Goal: Task Accomplishment & Management: Manage account settings

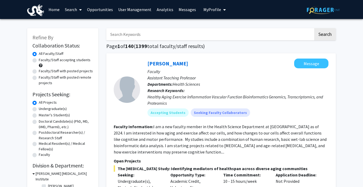
click at [210, 8] on span "My Profile" at bounding box center [212, 9] width 18 height 5
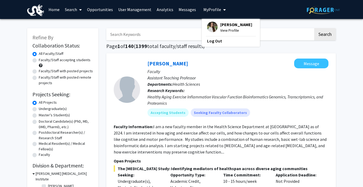
click at [134, 9] on link "User Management" at bounding box center [134, 9] width 38 height 18
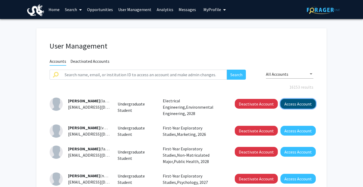
click at [304, 105] on button "Access Account" at bounding box center [297, 104] width 35 height 10
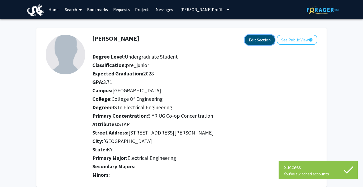
click at [258, 39] on button "Edit Section" at bounding box center [260, 40] width 30 height 10
select select
select select "University City"
select select "College of Engineering"
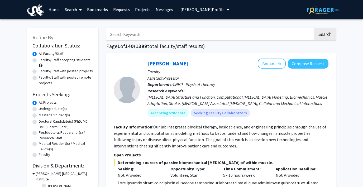
click at [191, 9] on span "Elizabeth Aakesson's Profile" at bounding box center [202, 9] width 44 height 5
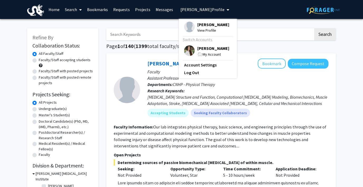
click at [191, 9] on span "Elizabeth Aakesson's Profile" at bounding box center [202, 9] width 44 height 5
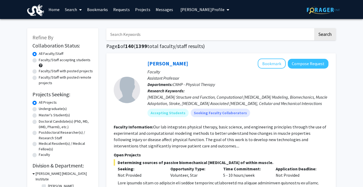
click at [189, 9] on span "Elizabeth Aakesson's Profile" at bounding box center [202, 9] width 44 height 5
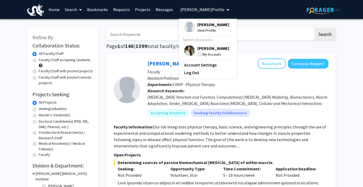
click at [187, 55] on img at bounding box center [189, 50] width 11 height 11
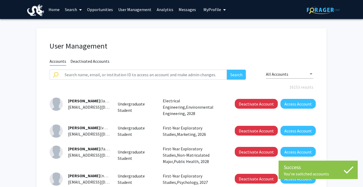
click at [134, 8] on link "User Management" at bounding box center [134, 9] width 38 height 18
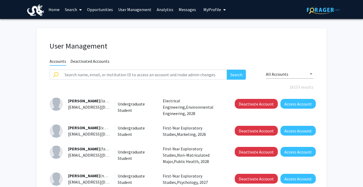
click at [132, 10] on link "User Management" at bounding box center [134, 9] width 38 height 18
click at [160, 9] on link "Analytics" at bounding box center [165, 9] width 22 height 18
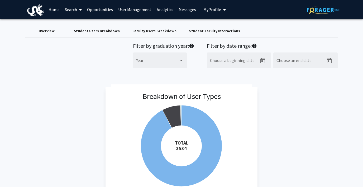
click at [139, 32] on div "Faculty Users Breakdown" at bounding box center [154, 31] width 44 height 6
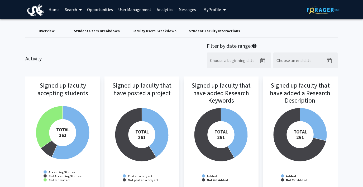
click at [86, 30] on div "Student Users Breakdown" at bounding box center [97, 31] width 46 height 6
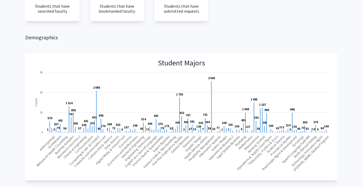
scroll to position [14, 0]
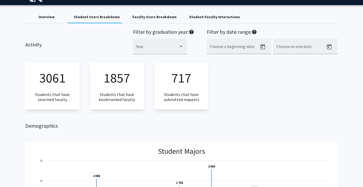
click at [198, 17] on div "Student-Faculty Interactions" at bounding box center [214, 17] width 51 height 6
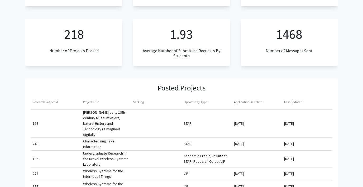
scroll to position [0, 0]
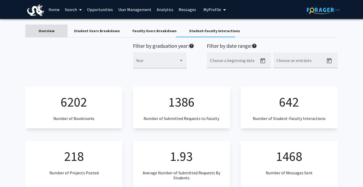
click at [52, 32] on div "Overview" at bounding box center [46, 31] width 16 height 6
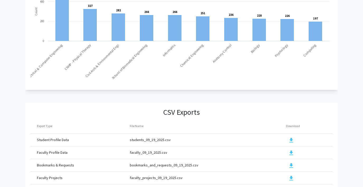
scroll to position [575, 0]
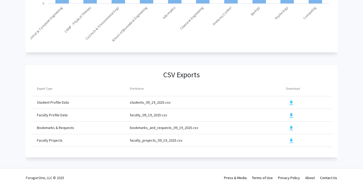
click at [289, 102] on mat-icon "download" at bounding box center [291, 103] width 6 height 6
click at [327, 101] on td at bounding box center [309, 102] width 46 height 13
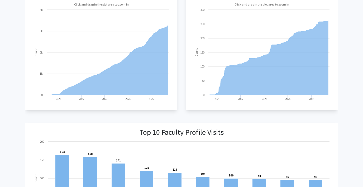
scroll to position [0, 0]
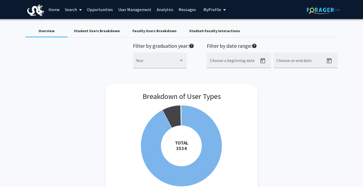
click at [210, 9] on span "My Profile" at bounding box center [212, 9] width 18 height 5
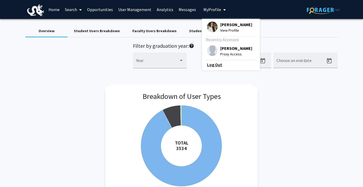
click at [209, 68] on link "Log Out" at bounding box center [230, 64] width 47 height 6
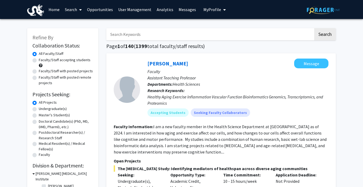
click at [128, 10] on link "User Management" at bounding box center [134, 9] width 38 height 18
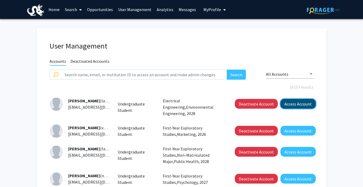
click at [300, 105] on button "Access Account" at bounding box center [297, 104] width 35 height 10
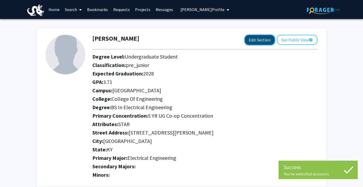
click at [259, 40] on button "Edit Section" at bounding box center [260, 40] width 30 height 10
select select
select select "University City"
select select "College of Engineering"
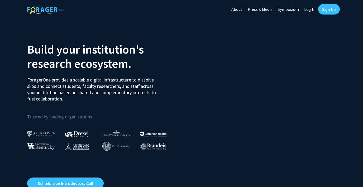
click at [308, 9] on link "Log In" at bounding box center [309, 9] width 17 height 18
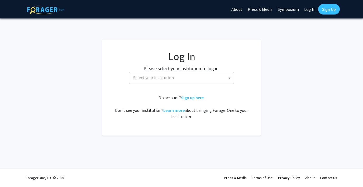
click at [179, 82] on span "Select your institution" at bounding box center [182, 77] width 103 height 11
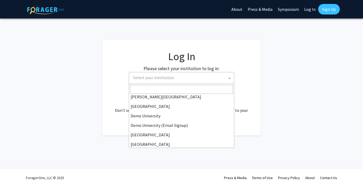
scroll to position [40, 0]
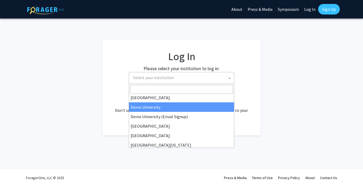
select select "8"
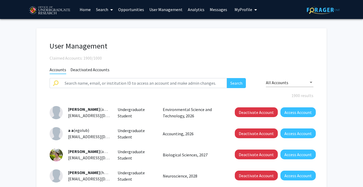
click at [196, 9] on link "Analytics" at bounding box center [196, 9] width 22 height 18
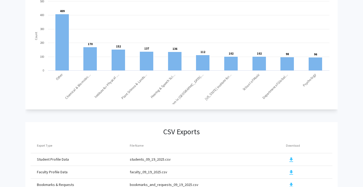
scroll to position [575, 0]
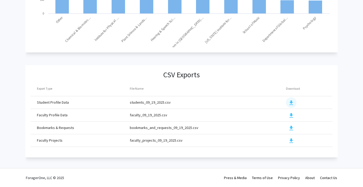
click at [291, 102] on mat-icon "download" at bounding box center [291, 103] width 6 height 6
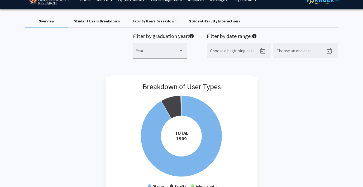
scroll to position [0, 0]
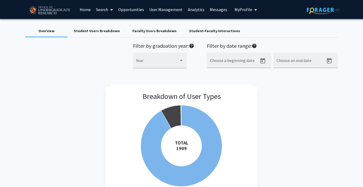
click at [162, 9] on link "User Management" at bounding box center [166, 9] width 38 height 18
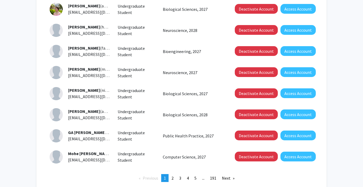
scroll to position [152, 0]
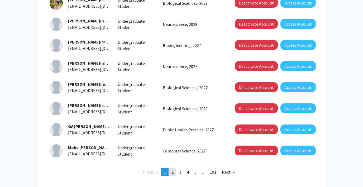
click at [171, 169] on span "2" at bounding box center [172, 171] width 2 height 5
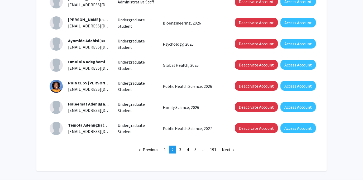
scroll to position [186, 0]
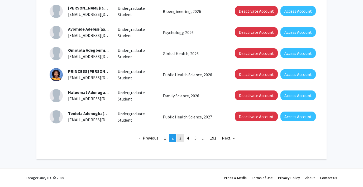
click at [182, 138] on link "page 3" at bounding box center [179, 138] width 7 height 8
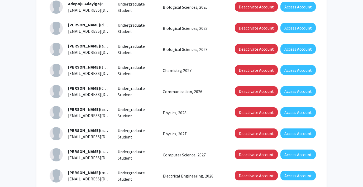
scroll to position [186, 0]
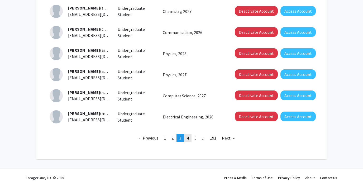
click at [187, 139] on span "4" at bounding box center [188, 137] width 2 height 5
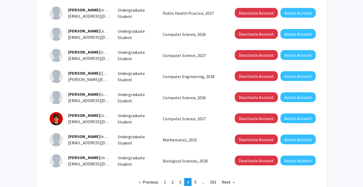
scroll to position [186, 0]
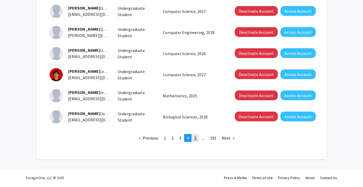
click at [193, 137] on link "page 5" at bounding box center [195, 138] width 7 height 8
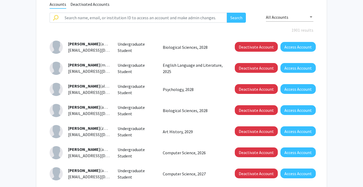
scroll to position [186, 0]
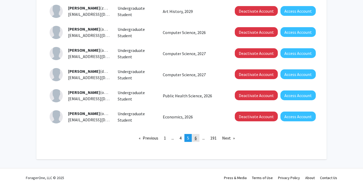
click at [196, 139] on span "6" at bounding box center [195, 137] width 2 height 5
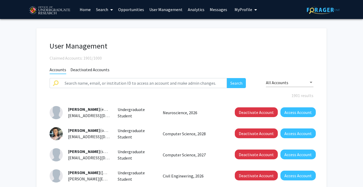
scroll to position [186, 0]
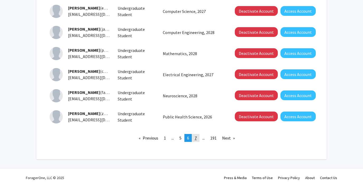
click at [195, 138] on span "7" at bounding box center [195, 137] width 2 height 5
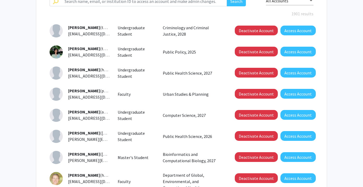
scroll to position [100, 0]
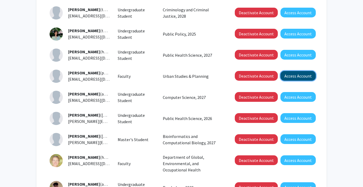
click at [299, 78] on button "Access Account" at bounding box center [297, 76] width 35 height 10
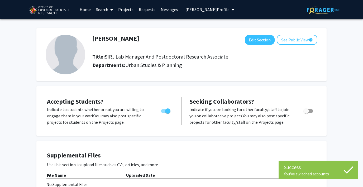
click at [143, 9] on link "Requests" at bounding box center [147, 9] width 22 height 18
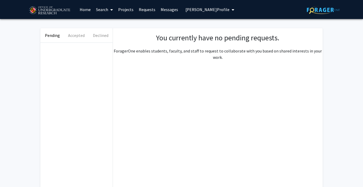
click at [202, 9] on span "Priscila Alves's Profile" at bounding box center [207, 9] width 44 height 5
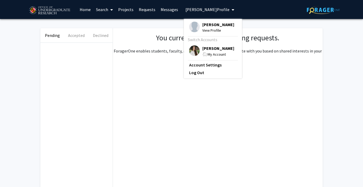
click at [192, 49] on img at bounding box center [194, 50] width 11 height 11
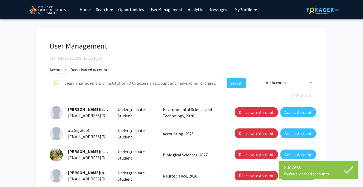
scroll to position [186, 0]
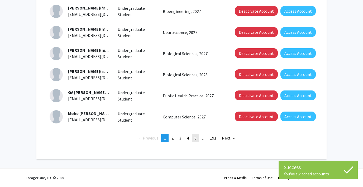
click at [193, 139] on link "page 5" at bounding box center [195, 138] width 7 height 8
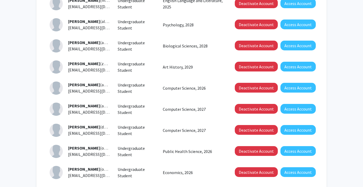
scroll to position [186, 0]
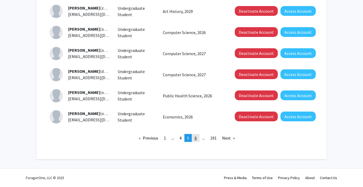
click at [192, 138] on link "page 6" at bounding box center [195, 138] width 7 height 8
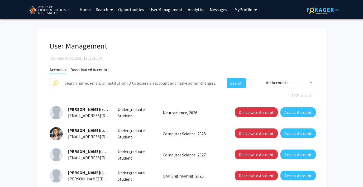
scroll to position [186, 0]
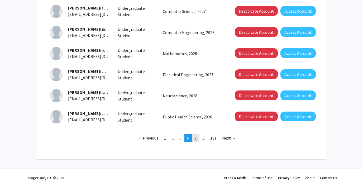
click at [194, 140] on link "page 7" at bounding box center [195, 138] width 7 height 8
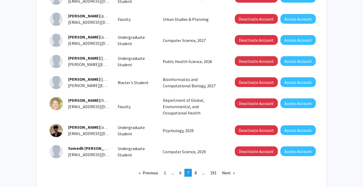
scroll to position [191, 0]
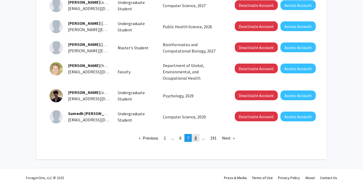
click at [195, 137] on span "8" at bounding box center [195, 137] width 2 height 5
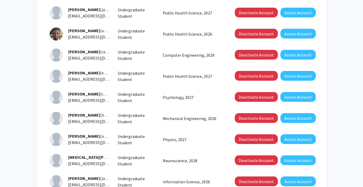
scroll to position [186, 0]
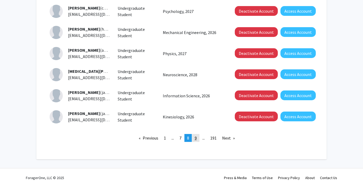
click at [195, 139] on span "9" at bounding box center [195, 137] width 2 height 5
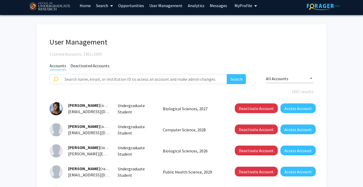
scroll to position [186, 0]
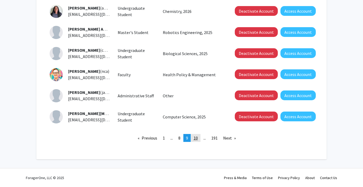
click at [195, 137] on span "10" at bounding box center [195, 137] width 4 height 5
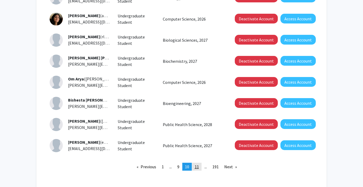
scroll to position [186, 0]
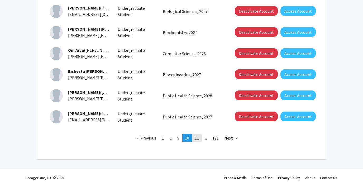
click at [195, 138] on span "11" at bounding box center [196, 137] width 4 height 5
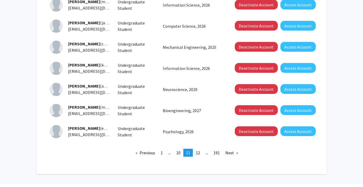
scroll to position [171, 0]
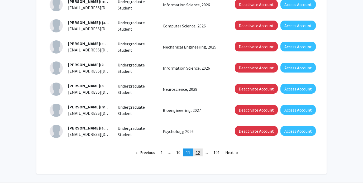
click at [196, 153] on span "12" at bounding box center [198, 152] width 4 height 5
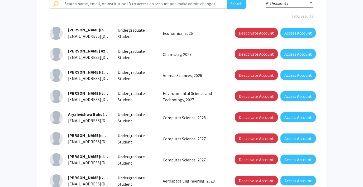
scroll to position [186, 0]
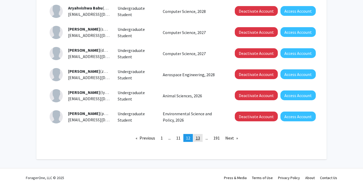
click at [196, 137] on span "13" at bounding box center [198, 137] width 4 height 5
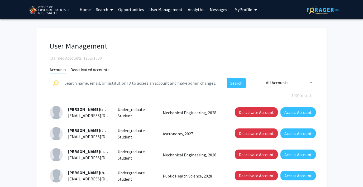
click at [104, 8] on link "Search" at bounding box center [104, 9] width 22 height 18
click at [108, 21] on span "Faculty/Staff" at bounding box center [112, 24] width 39 height 11
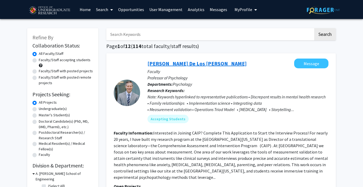
click at [153, 63] on link "Andres De Los Reyes" at bounding box center [196, 63] width 99 height 7
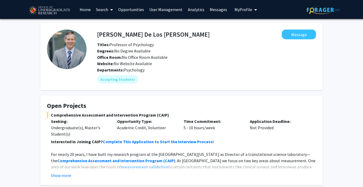
click at [159, 9] on link "User Management" at bounding box center [166, 9] width 38 height 18
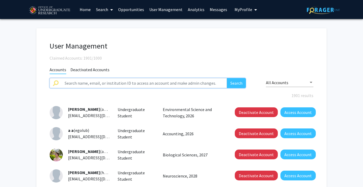
click at [98, 81] on input "text" at bounding box center [143, 83] width 165 height 10
type input "andres"
click at [227, 78] on button "Search" at bounding box center [236, 83] width 19 height 10
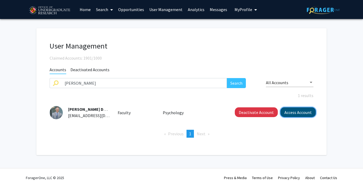
click at [294, 110] on button "Access Account" at bounding box center [297, 112] width 35 height 10
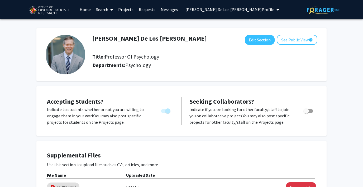
click at [142, 9] on link "Requests" at bounding box center [147, 9] width 22 height 18
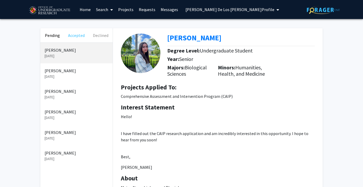
click at [76, 36] on button "Accepted" at bounding box center [76, 35] width 24 height 14
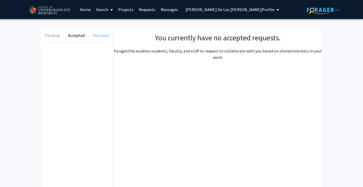
click at [98, 35] on button "Declined" at bounding box center [101, 35] width 24 height 14
click at [53, 36] on button "Pending" at bounding box center [52, 35] width 24 height 14
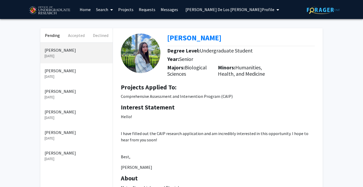
click at [71, 76] on p "May 20, 2025" at bounding box center [77, 77] width 64 height 6
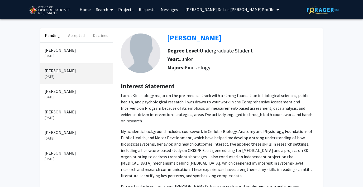
click at [66, 94] on p "Fatema Ali" at bounding box center [77, 91] width 64 height 6
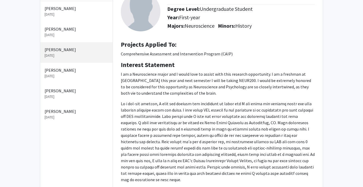
scroll to position [43, 0]
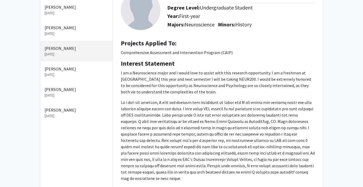
click at [67, 71] on p "Grace Miranda" at bounding box center [77, 69] width 64 height 6
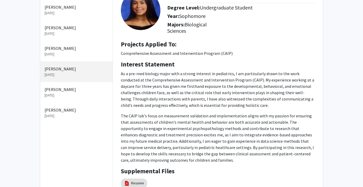
click at [65, 91] on p "Alisa Mitruscenkova" at bounding box center [77, 89] width 64 height 6
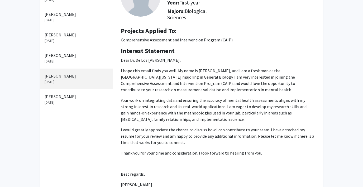
click at [55, 99] on p "Eknoor Kaur" at bounding box center [77, 96] width 64 height 6
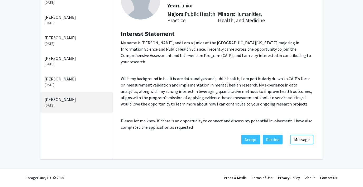
scroll to position [56, 0]
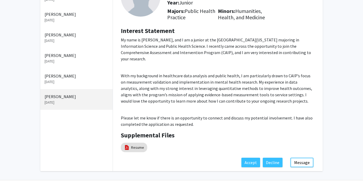
click at [57, 64] on div "Grace Miranda Apr 2, 2025" at bounding box center [76, 58] width 72 height 21
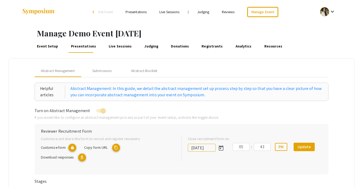
click at [108, 11] on span "Exit Event" at bounding box center [105, 11] width 14 height 5
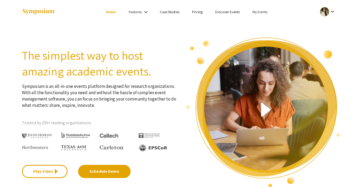
click at [260, 10] on link "My Events" at bounding box center [259, 11] width 15 height 5
click at [265, 37] on button "Events I'm registered for" at bounding box center [268, 36] width 45 height 13
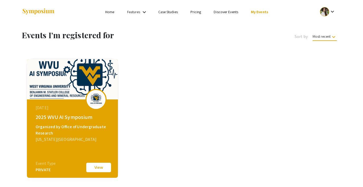
click at [260, 9] on link "My Events" at bounding box center [259, 11] width 17 height 5
click at [260, 9] on div at bounding box center [181, 93] width 363 height 187
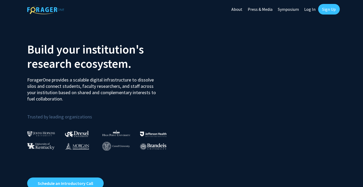
click at [306, 9] on link "Log In" at bounding box center [309, 9] width 17 height 18
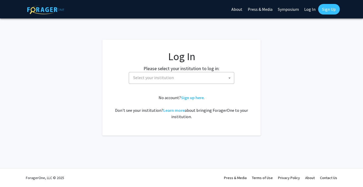
click at [152, 78] on span "Select your institution" at bounding box center [153, 77] width 41 height 5
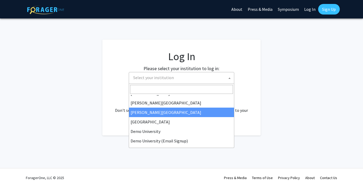
scroll to position [16, 0]
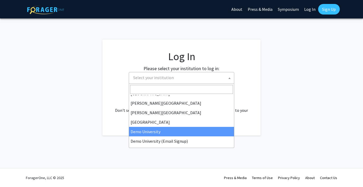
select select "8"
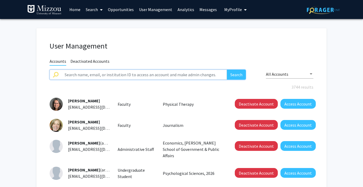
click at [132, 74] on input "text" at bounding box center [143, 75] width 165 height 10
paste input "Cansu [PERSON_NAME]"
type input "Cansu [PERSON_NAME]"
click at [227, 70] on button "Search" at bounding box center [236, 75] width 19 height 10
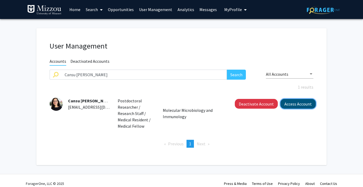
click at [303, 103] on button "Access Account" at bounding box center [297, 104] width 35 height 10
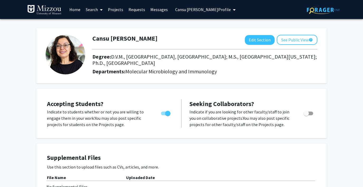
click at [115, 9] on link "Projects" at bounding box center [115, 9] width 21 height 18
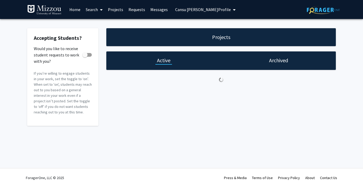
checkbox input "true"
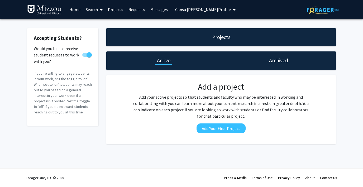
click at [131, 10] on link "Requests" at bounding box center [137, 9] width 22 height 18
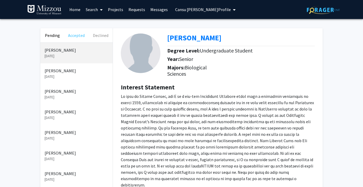
click at [78, 33] on button "Accepted" at bounding box center [76, 35] width 24 height 14
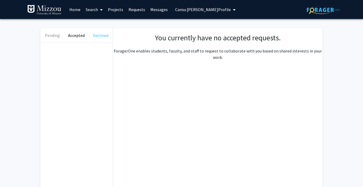
click at [100, 36] on button "Declined" at bounding box center [101, 35] width 24 height 14
click at [51, 37] on button "Pending" at bounding box center [52, 35] width 24 height 14
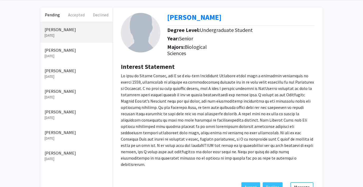
scroll to position [36, 0]
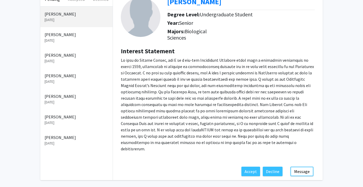
click at [80, 35] on p "[PERSON_NAME]" at bounding box center [77, 34] width 64 height 6
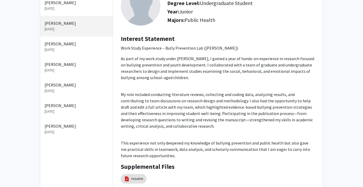
scroll to position [48, 0]
click at [76, 48] on p "[DATE]" at bounding box center [77, 50] width 64 height 6
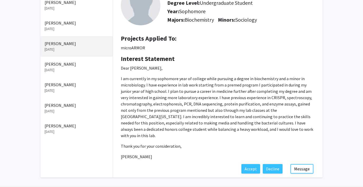
click at [68, 66] on p "[PERSON_NAME]" at bounding box center [77, 64] width 64 height 6
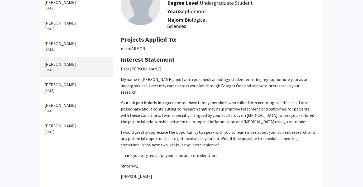
click at [62, 90] on p "[DATE]" at bounding box center [77, 91] width 64 height 6
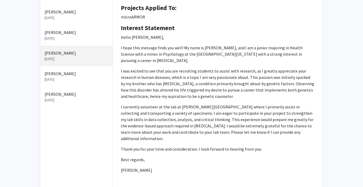
scroll to position [80, 0]
click at [68, 77] on p "[DATE]" at bounding box center [77, 79] width 64 height 6
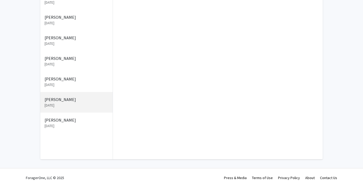
scroll to position [53, 0]
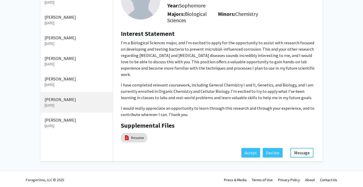
click at [64, 123] on p "[DATE]" at bounding box center [77, 126] width 64 height 6
